Goal: Transaction & Acquisition: Purchase product/service

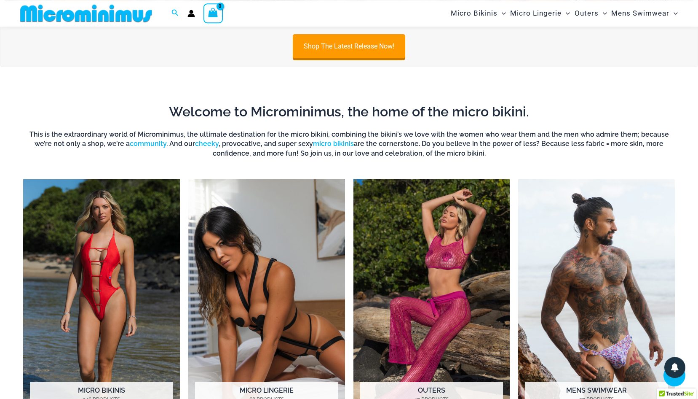
scroll to position [559, 0]
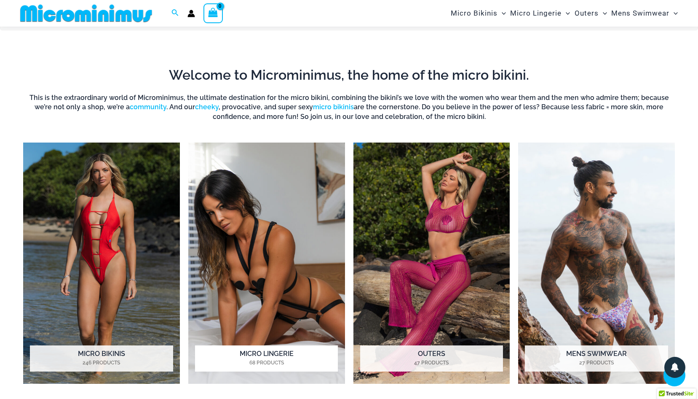
click at [271, 282] on img "Visit product category Micro Lingerie" at bounding box center [266, 262] width 157 height 241
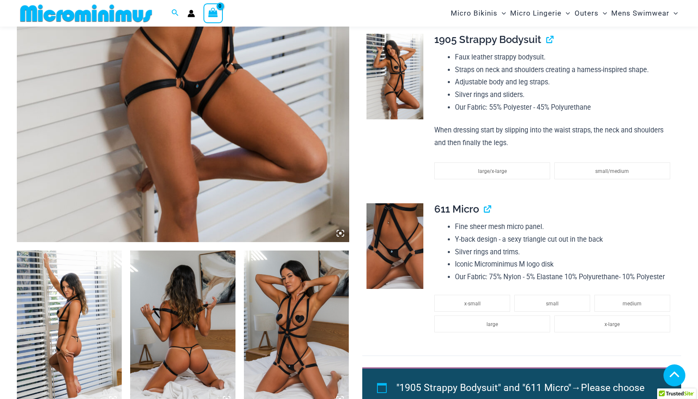
scroll to position [338, 0]
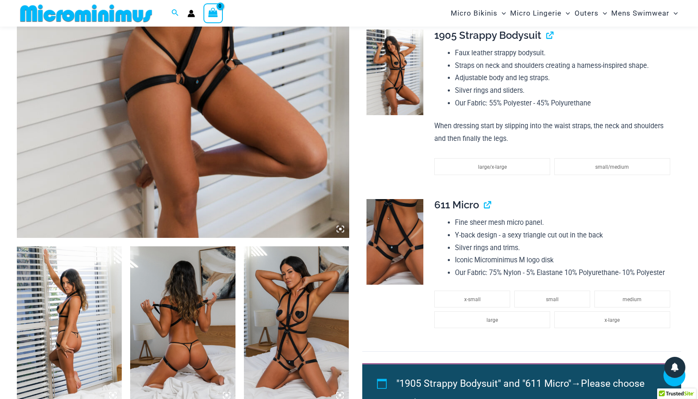
click at [204, 336] on img at bounding box center [182, 325] width 105 height 158
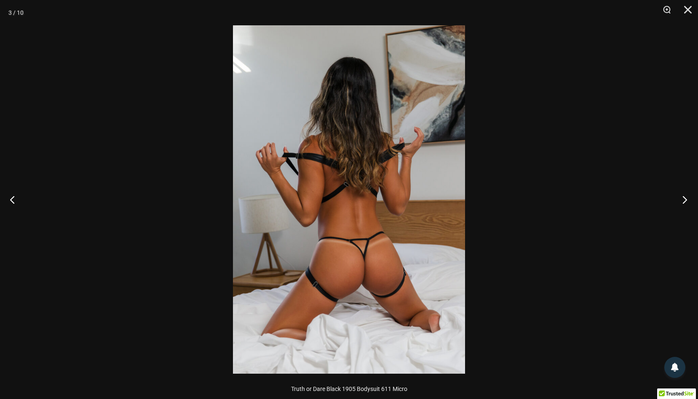
click at [685, 201] on button "Next" at bounding box center [683, 199] width 32 height 42
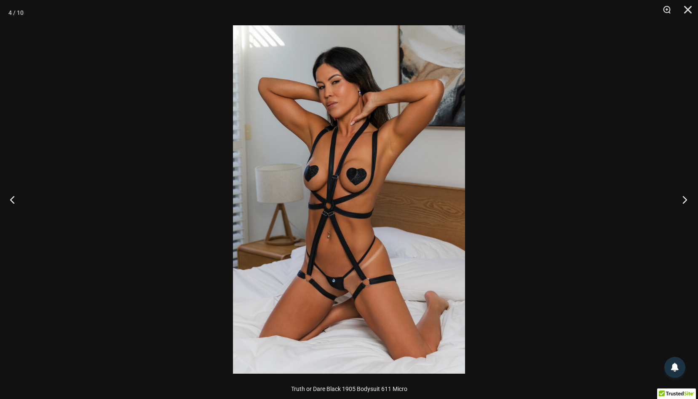
click at [685, 201] on button "Next" at bounding box center [683, 199] width 32 height 42
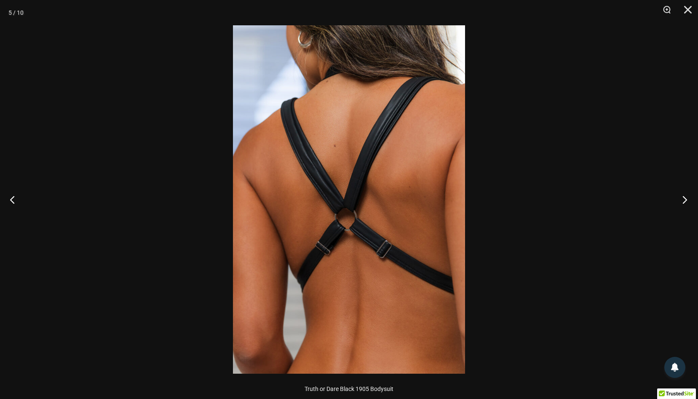
click at [685, 201] on button "Next" at bounding box center [683, 199] width 32 height 42
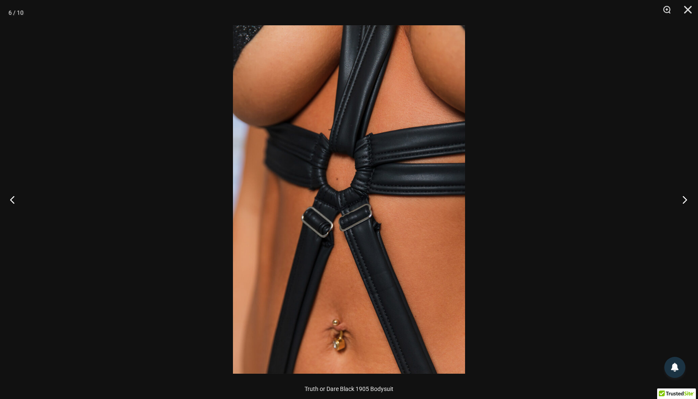
click at [685, 201] on button "Next" at bounding box center [683, 199] width 32 height 42
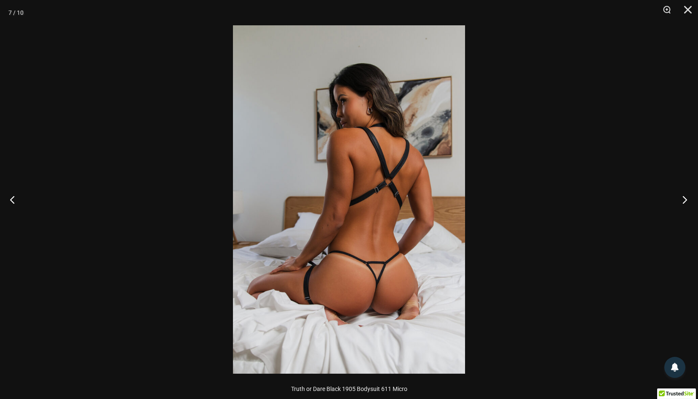
click at [685, 201] on button "Next" at bounding box center [683, 199] width 32 height 42
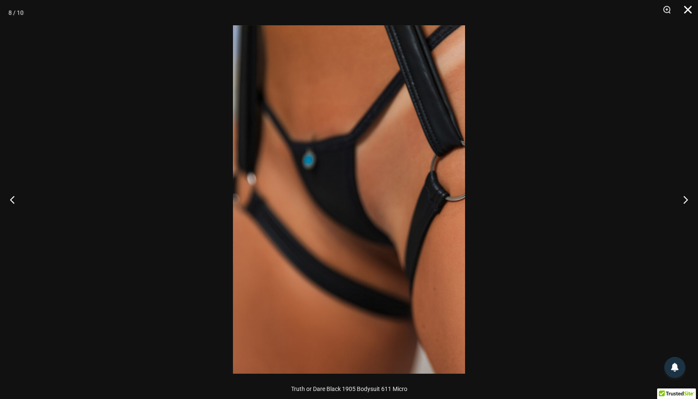
click at [688, 6] on button "Close" at bounding box center [685, 12] width 21 height 25
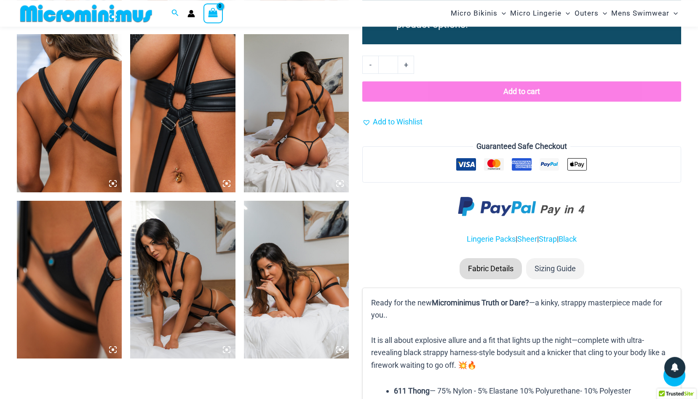
scroll to position [724, 0]
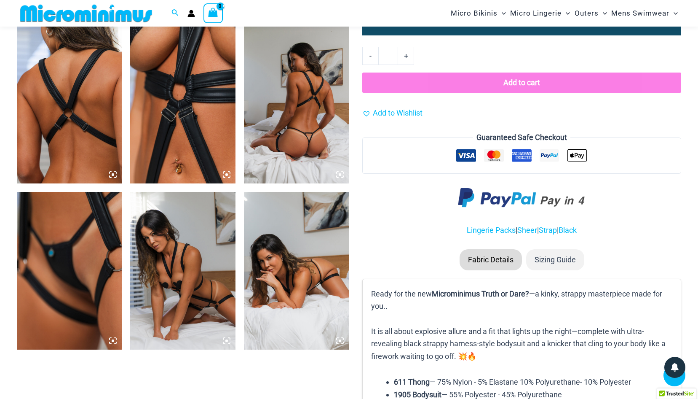
click at [303, 264] on img at bounding box center [296, 271] width 105 height 158
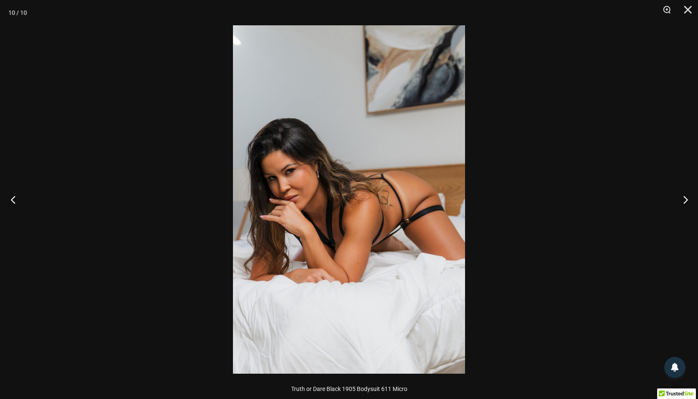
click at [13, 196] on button "Previous" at bounding box center [16, 199] width 32 height 42
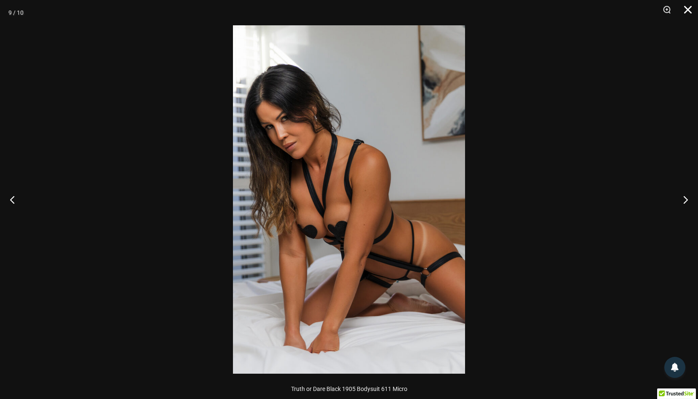
click at [690, 8] on button "Close" at bounding box center [685, 12] width 21 height 25
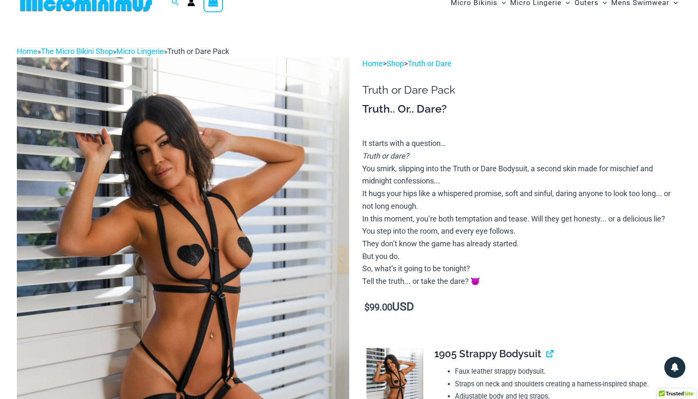
scroll to position [0, 0]
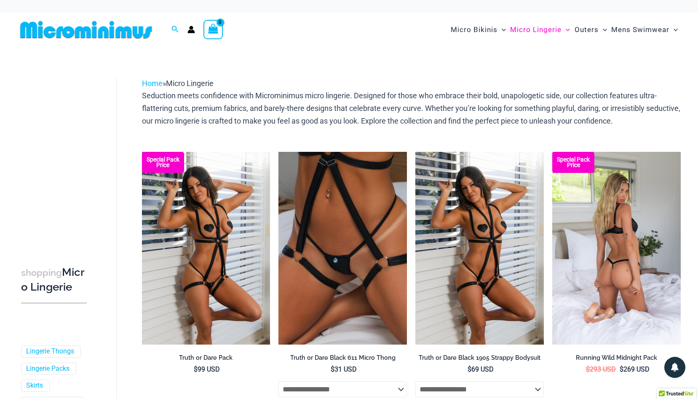
click at [659, 223] on img at bounding box center [616, 248] width 129 height 193
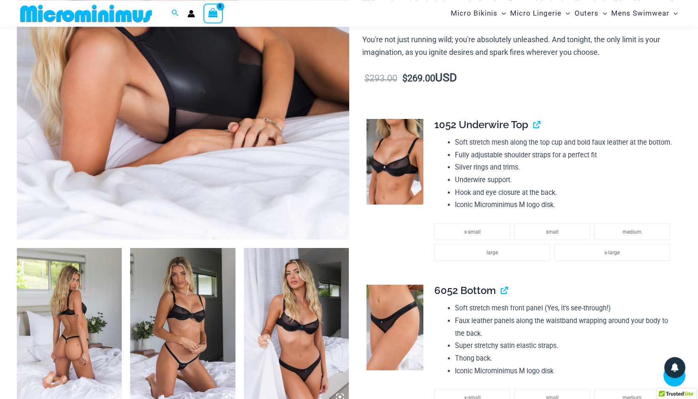
scroll to position [338, 0]
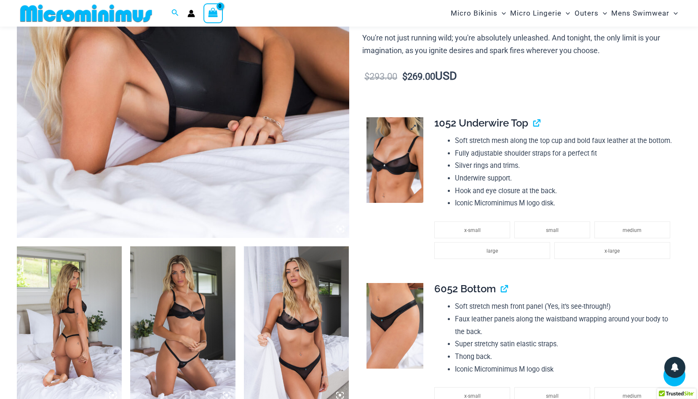
click at [402, 167] on img at bounding box center [395, 160] width 57 height 86
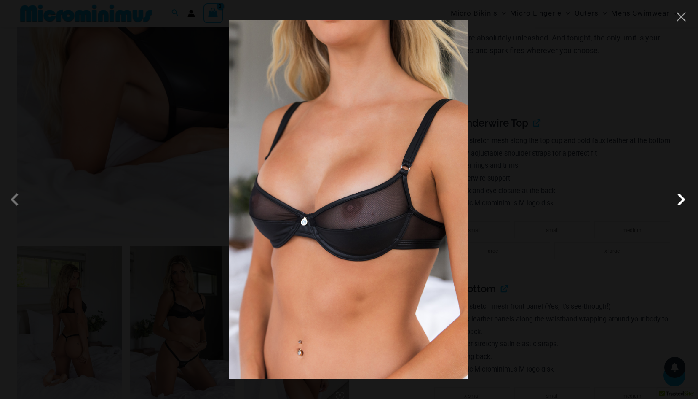
click at [681, 198] on span at bounding box center [681, 199] width 25 height 25
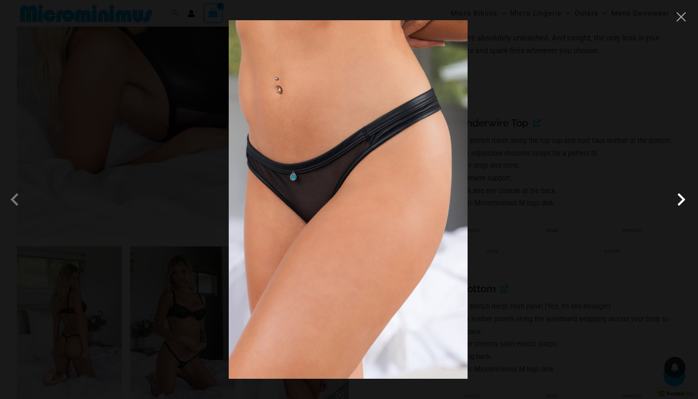
click at [681, 198] on span at bounding box center [681, 199] width 25 height 25
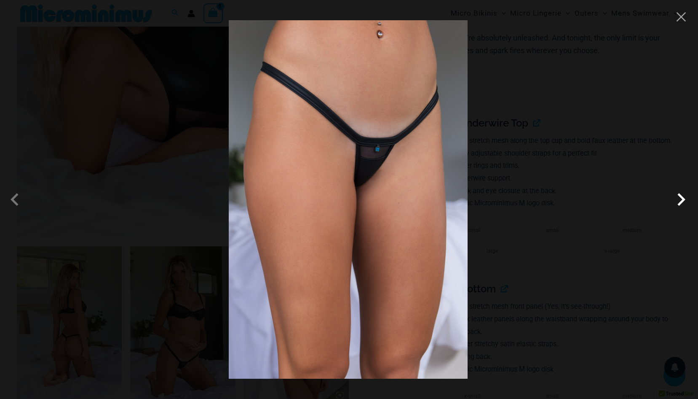
click at [681, 198] on span at bounding box center [681, 199] width 25 height 25
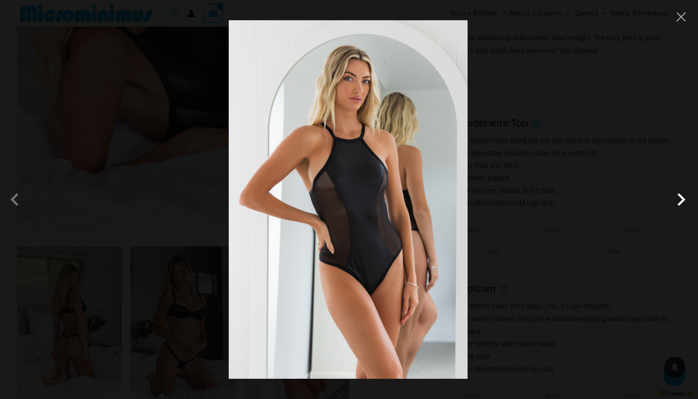
click at [681, 198] on span at bounding box center [681, 199] width 25 height 25
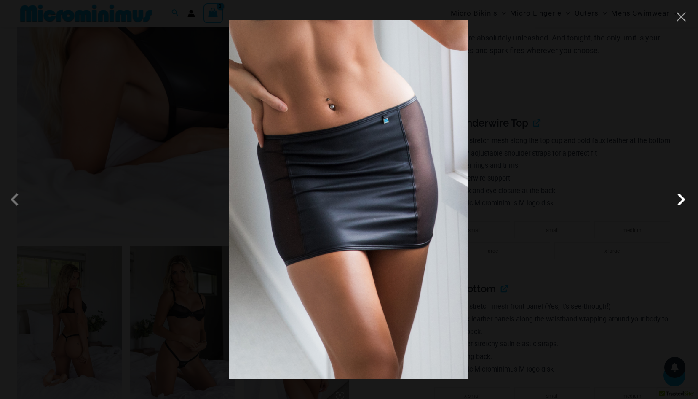
click at [681, 198] on span at bounding box center [681, 199] width 25 height 25
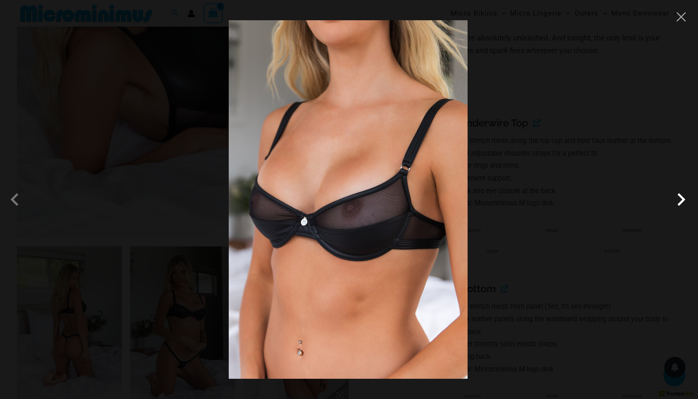
click at [681, 198] on span at bounding box center [681, 199] width 25 height 25
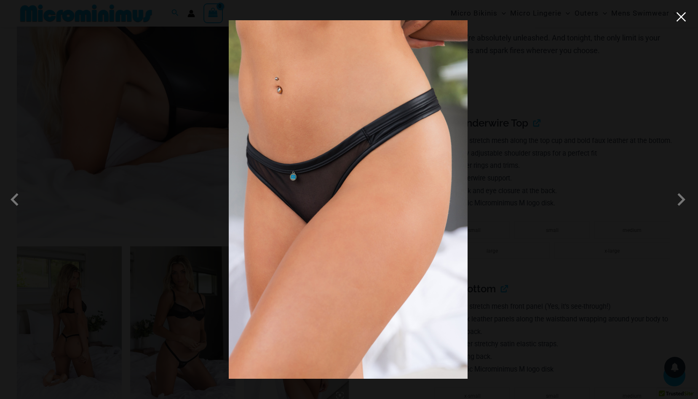
click at [681, 17] on button "Close" at bounding box center [681, 17] width 13 height 13
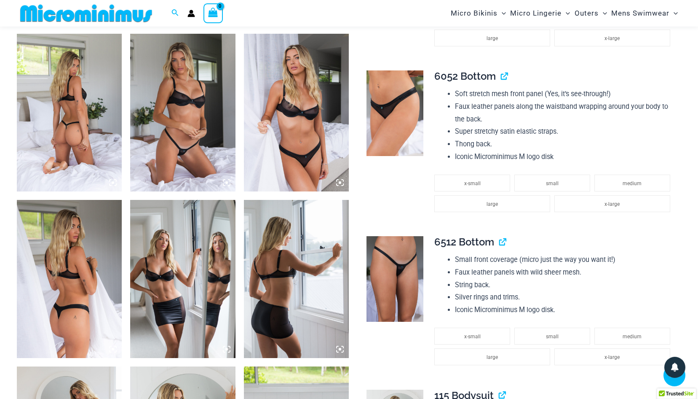
scroll to position [552, 0]
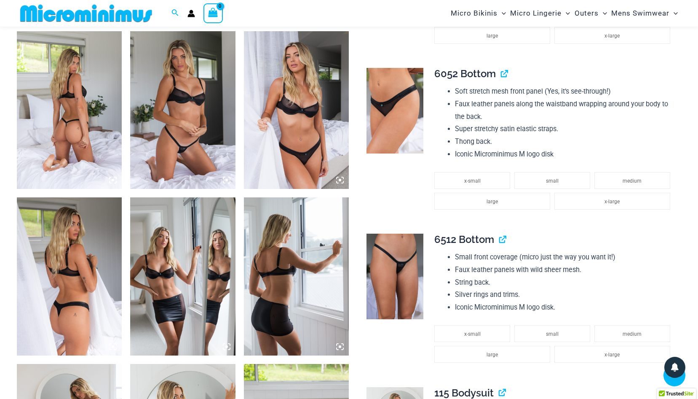
click at [76, 103] on img at bounding box center [69, 110] width 105 height 158
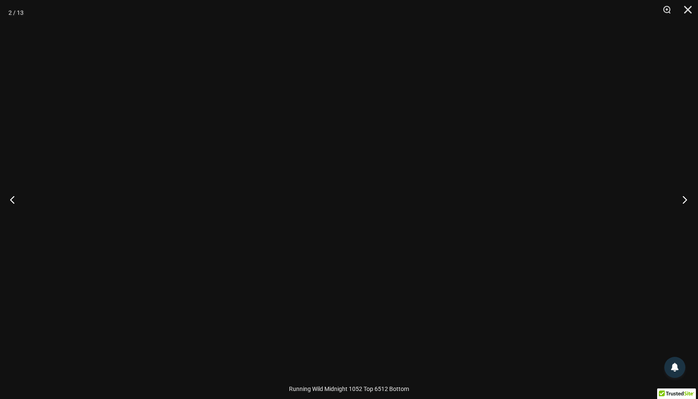
click at [685, 200] on button "Next" at bounding box center [683, 199] width 32 height 42
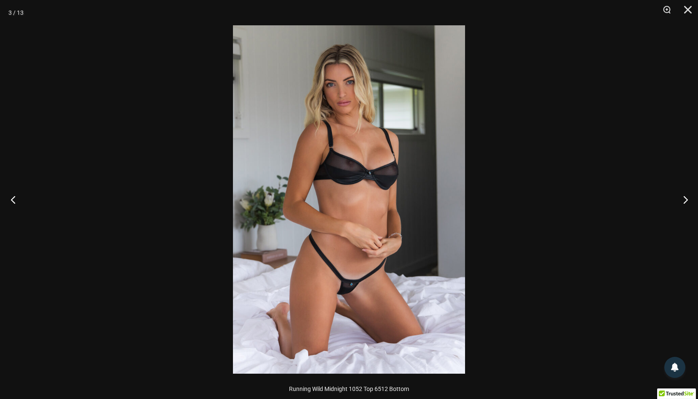
click at [11, 196] on button "Previous" at bounding box center [16, 199] width 32 height 42
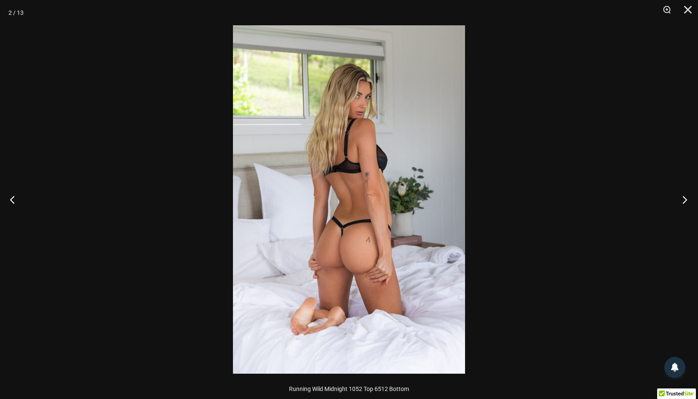
click at [683, 198] on button "Next" at bounding box center [683, 199] width 32 height 42
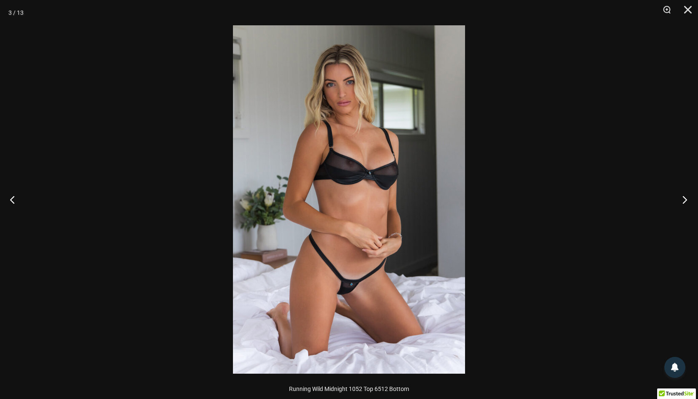
click at [683, 198] on button "Next" at bounding box center [683, 199] width 32 height 42
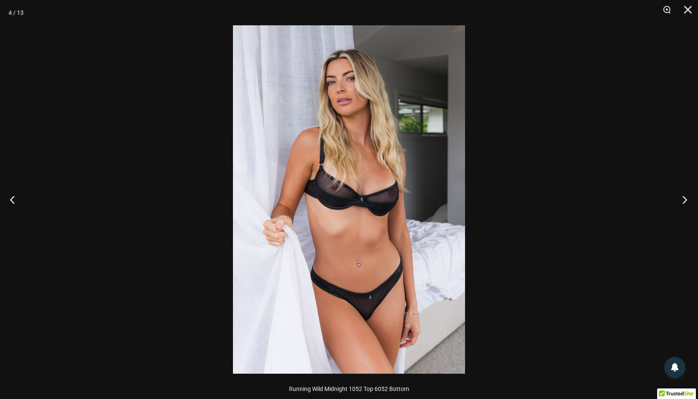
click at [683, 198] on button "Next" at bounding box center [683, 199] width 32 height 42
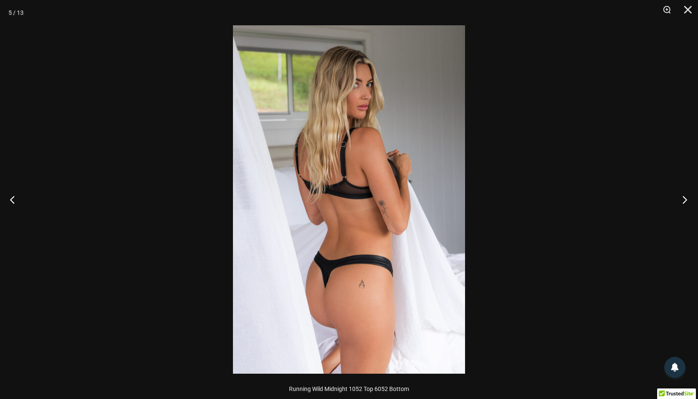
click at [683, 198] on button "Next" at bounding box center [683, 199] width 32 height 42
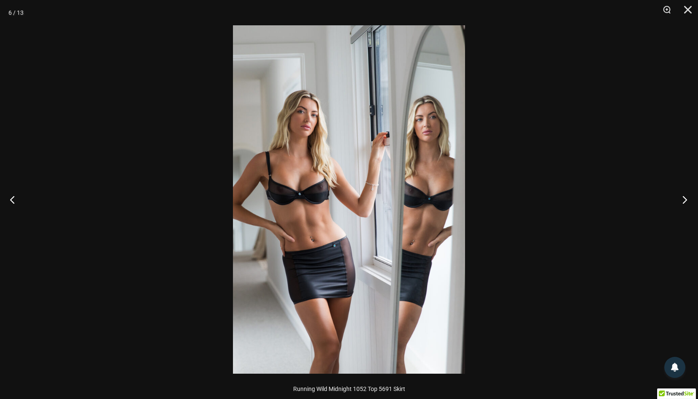
click at [683, 198] on button "Next" at bounding box center [683, 199] width 32 height 42
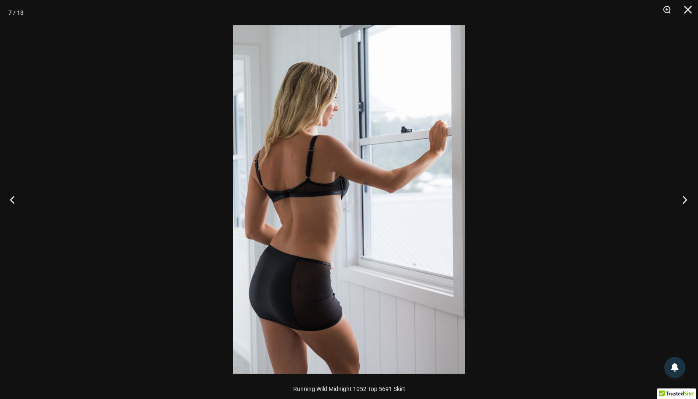
click at [683, 198] on button "Next" at bounding box center [683, 199] width 32 height 42
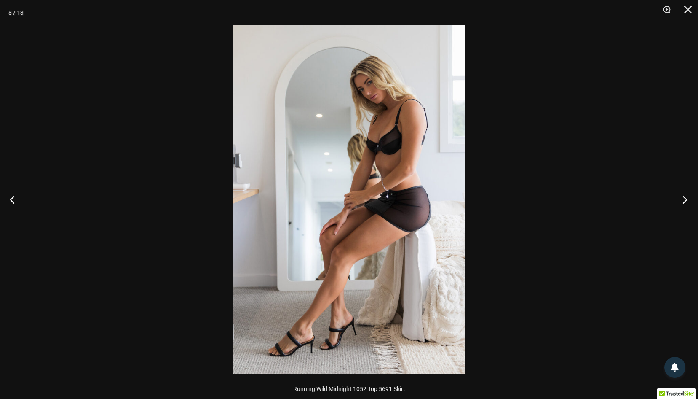
click at [683, 198] on button "Next" at bounding box center [683, 199] width 32 height 42
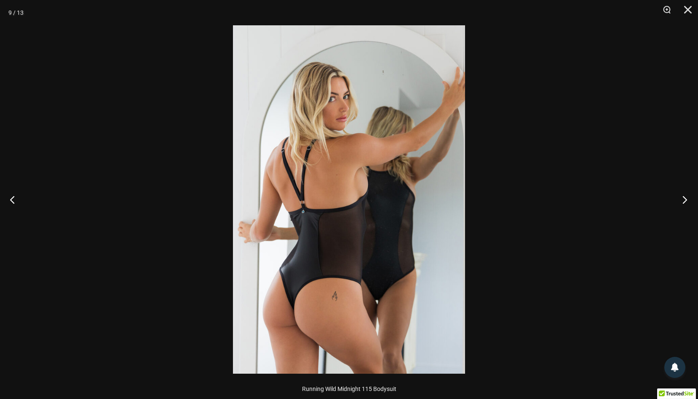
click at [683, 198] on button "Next" at bounding box center [683, 199] width 32 height 42
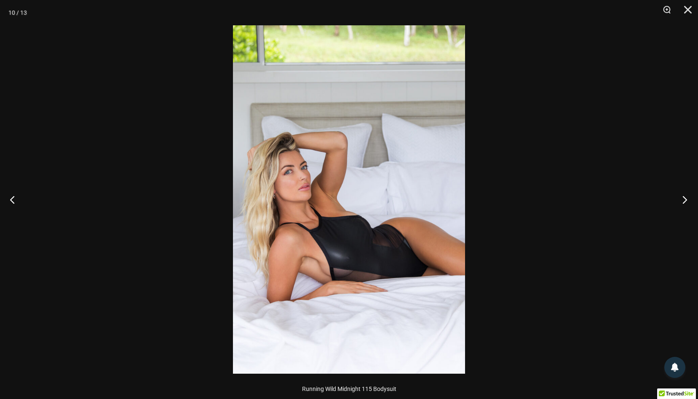
click at [683, 198] on button "Next" at bounding box center [683, 199] width 32 height 42
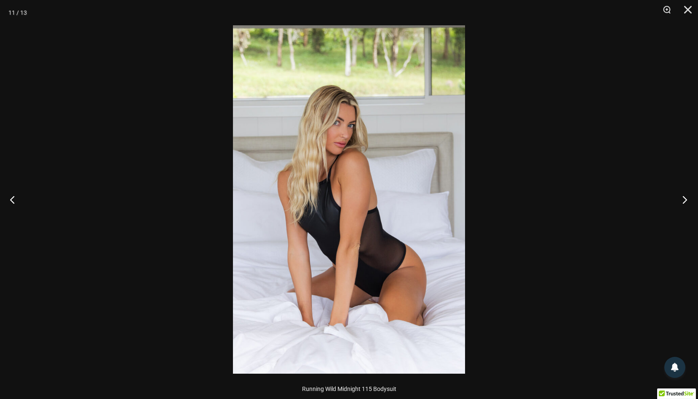
click at [683, 198] on button "Next" at bounding box center [683, 199] width 32 height 42
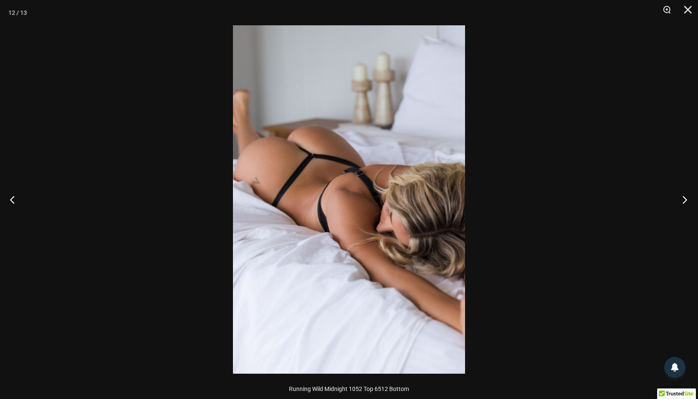
click at [683, 198] on button "Next" at bounding box center [683, 199] width 32 height 42
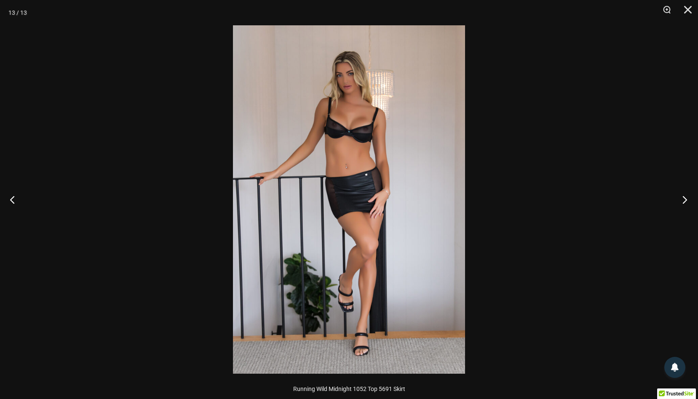
click at [683, 198] on button "Next" at bounding box center [683, 199] width 32 height 42
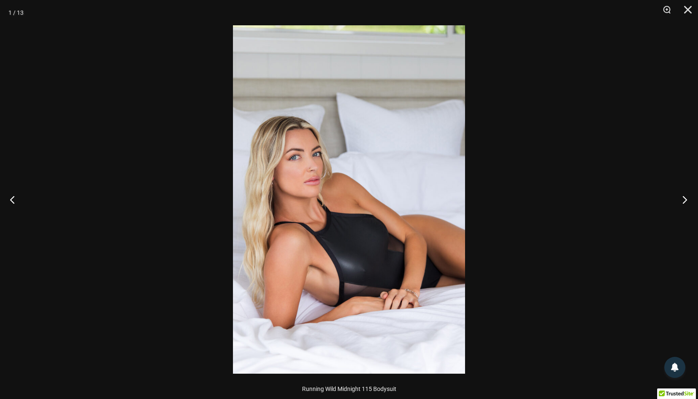
click at [683, 198] on button "Next" at bounding box center [683, 199] width 32 height 42
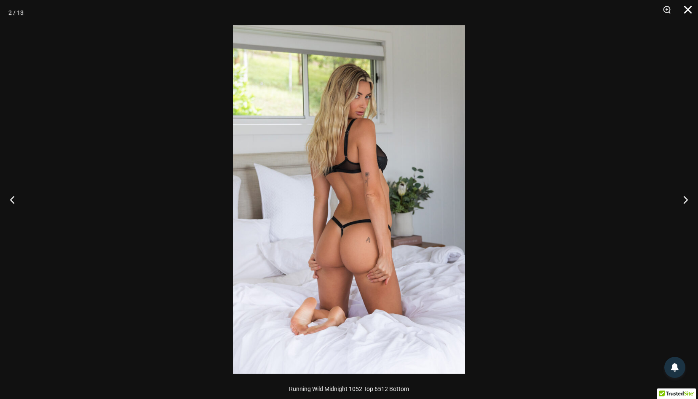
click at [691, 7] on button "Close" at bounding box center [685, 12] width 21 height 25
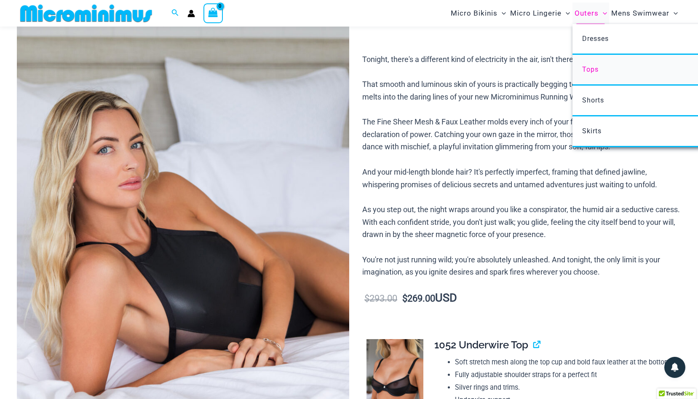
scroll to position [129, 0]
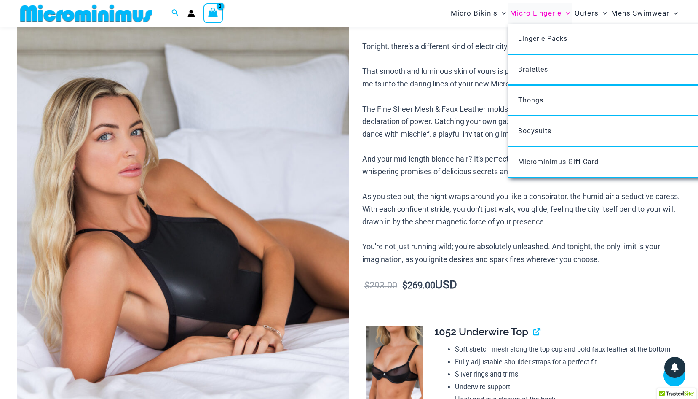
click at [538, 12] on span "Micro Lingerie" at bounding box center [535, 13] width 51 height 21
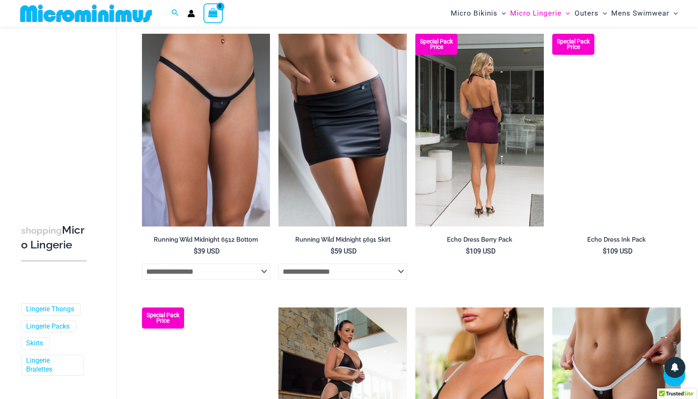
scroll to position [638, 0]
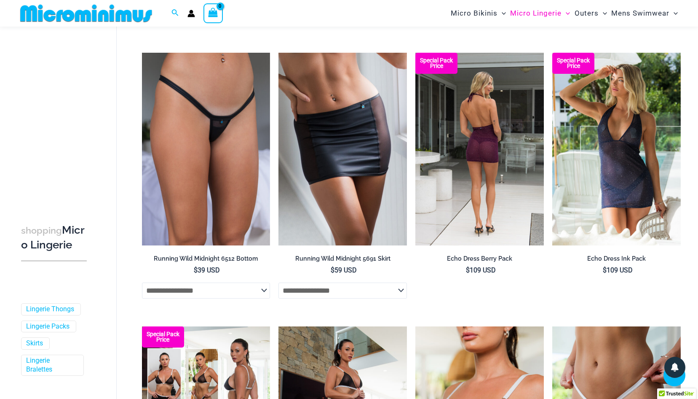
click at [487, 153] on img at bounding box center [479, 149] width 129 height 193
click at [484, 137] on img at bounding box center [479, 149] width 129 height 193
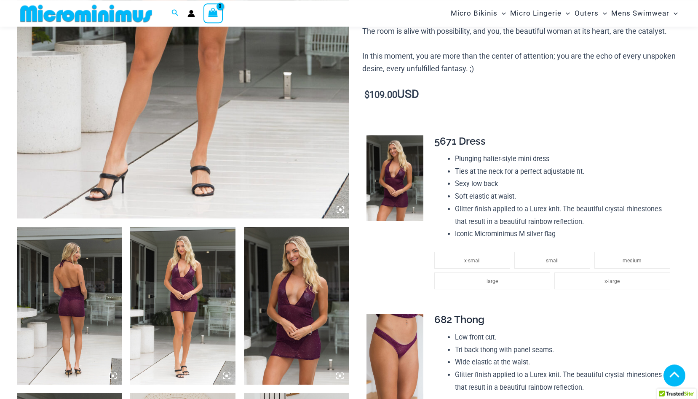
scroll to position [379, 0]
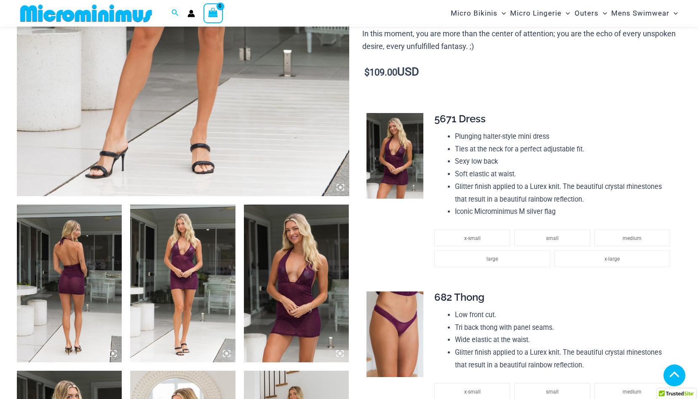
click at [83, 276] on img at bounding box center [69, 283] width 105 height 158
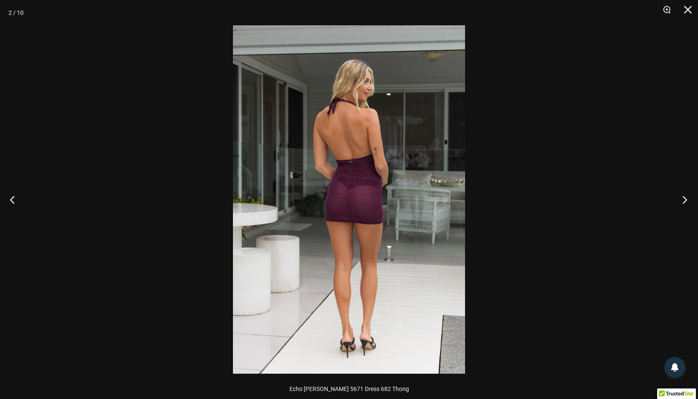
click at [686, 195] on button "Next" at bounding box center [683, 199] width 32 height 42
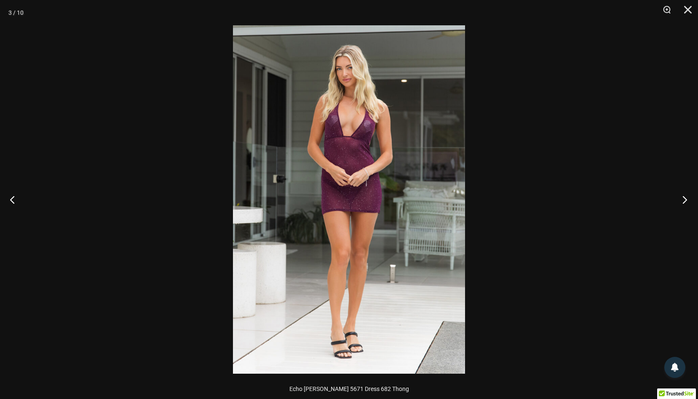
click at [686, 195] on button "Next" at bounding box center [683, 199] width 32 height 42
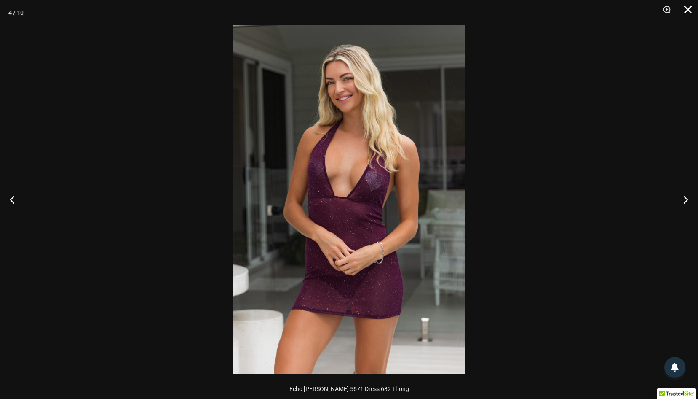
click at [686, 5] on button "Close" at bounding box center [685, 12] width 21 height 25
